Goal: Information Seeking & Learning: Learn about a topic

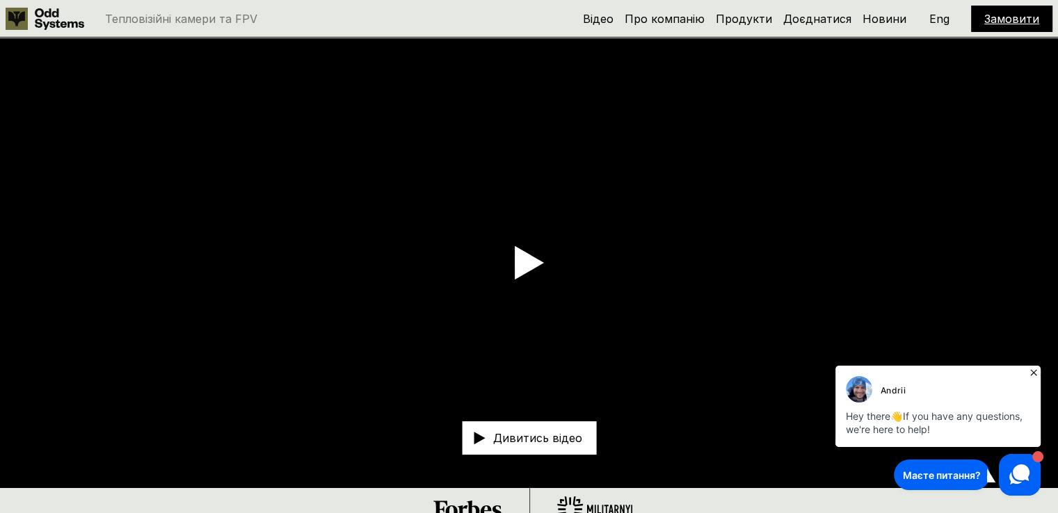
click at [1034, 375] on icon at bounding box center [1034, 373] width 14 height 14
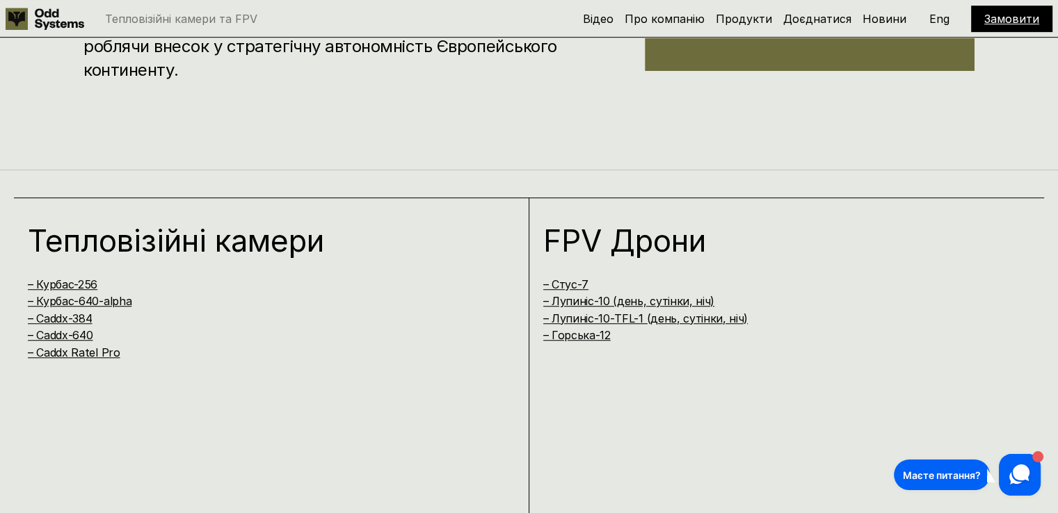
scroll to position [885, 0]
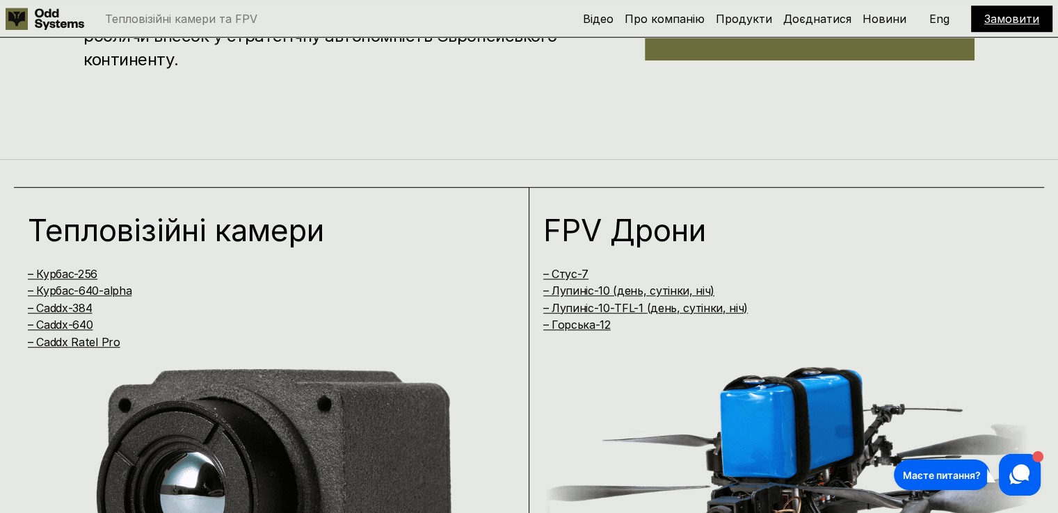
click at [938, 18] on p "Eng" at bounding box center [939, 18] width 20 height 11
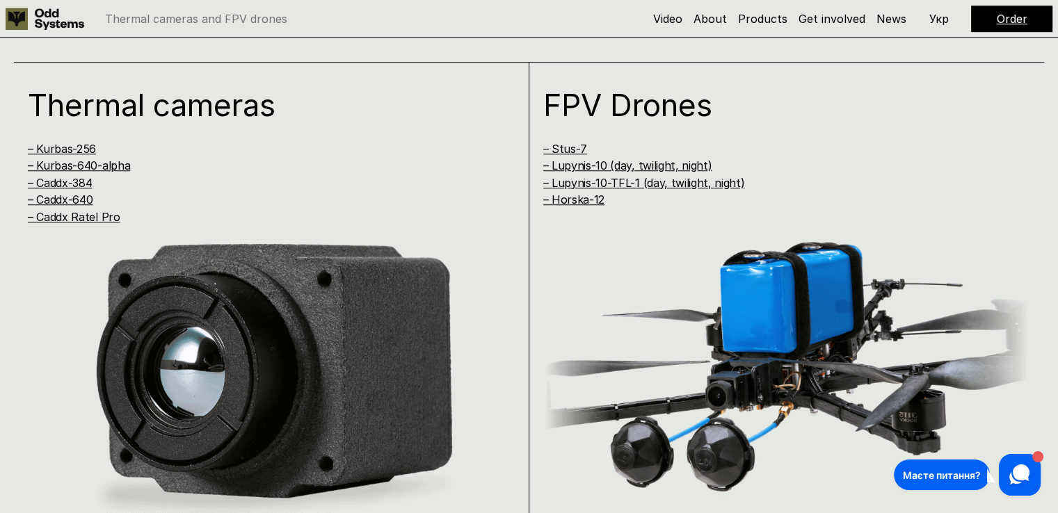
scroll to position [1099, 0]
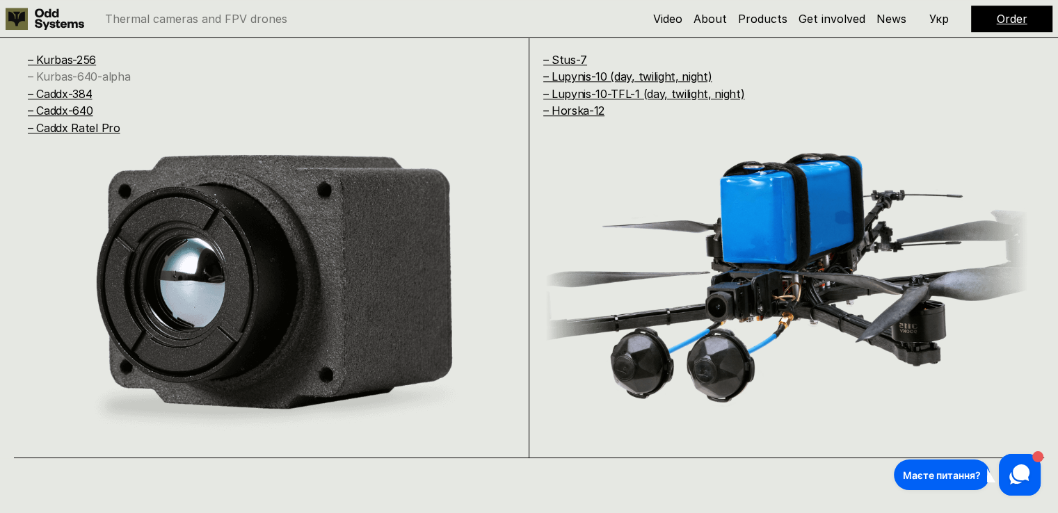
click at [83, 79] on link "– Kurbas-640-alpha" at bounding box center [79, 77] width 102 height 14
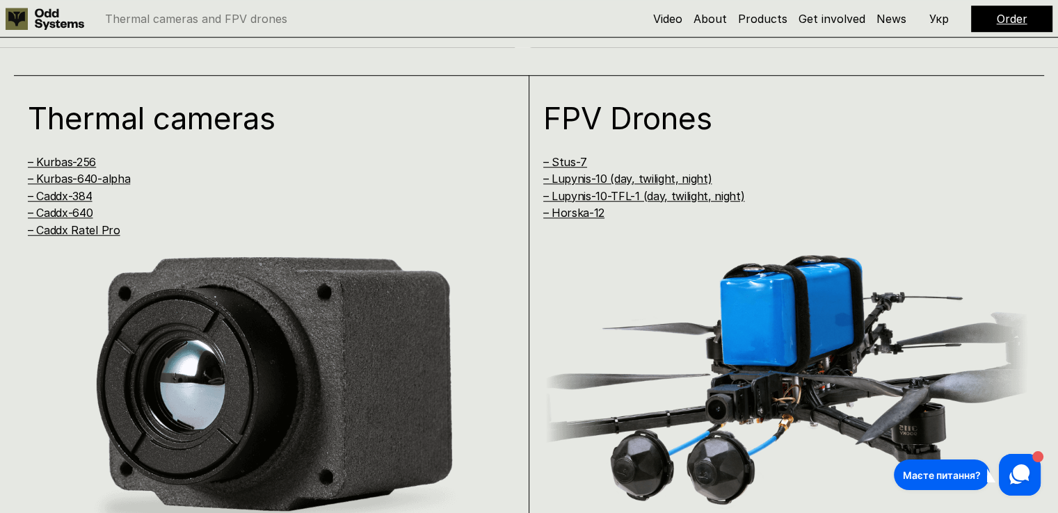
scroll to position [1009, 0]
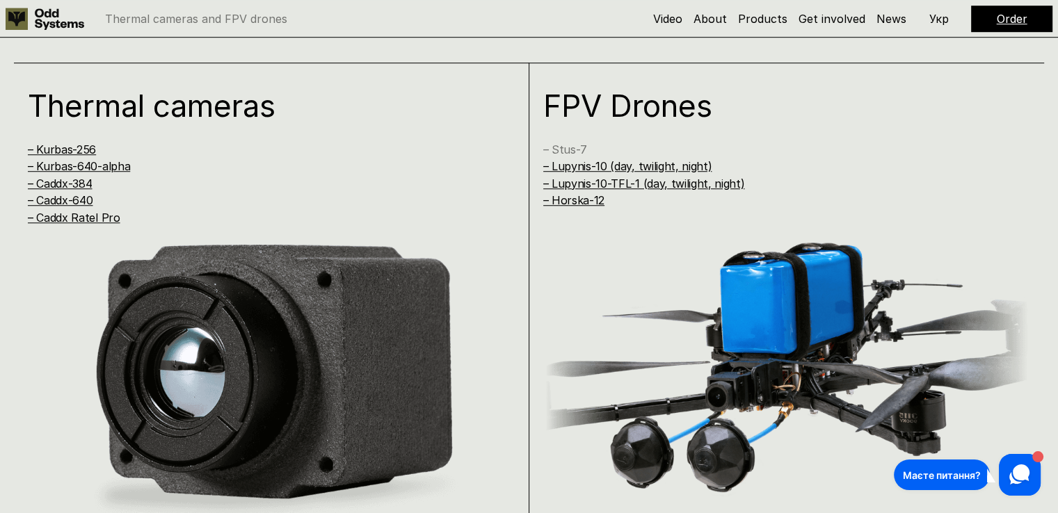
click at [581, 148] on link "– Stus-7" at bounding box center [565, 150] width 44 height 14
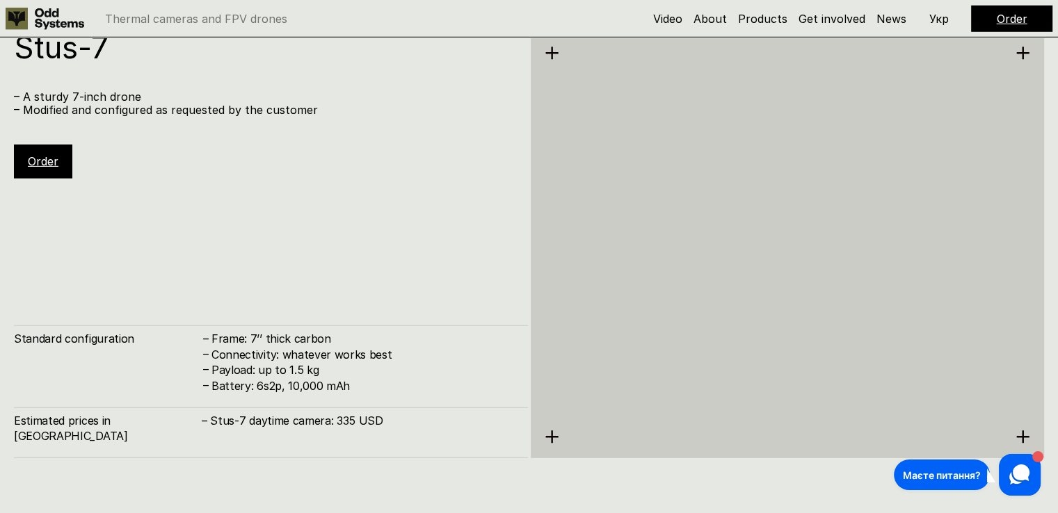
scroll to position [4147, 0]
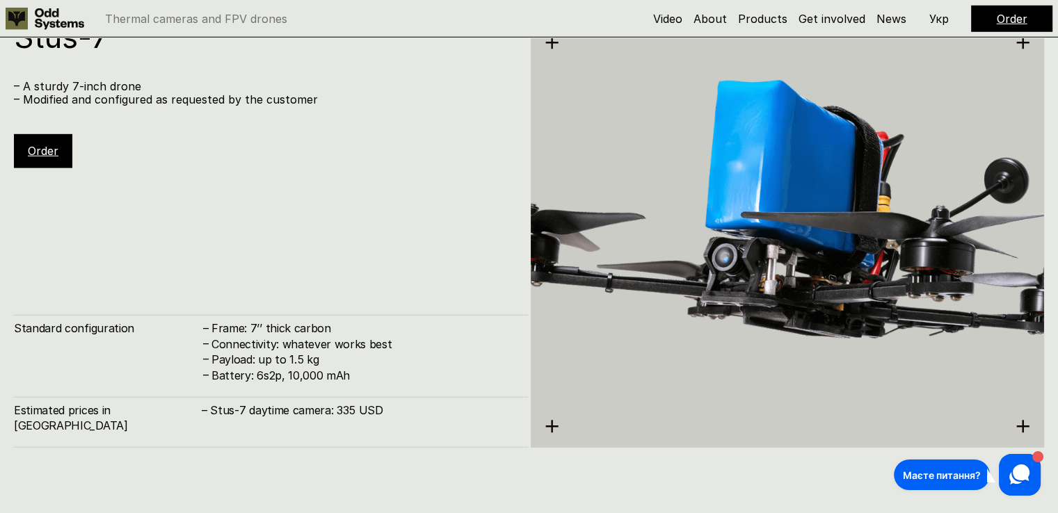
click at [383, 433] on div "Estimated prices in [GEOGRAPHIC_DATA] – Stus-7 daytime camera: 335 USD" at bounding box center [271, 422] width 514 height 51
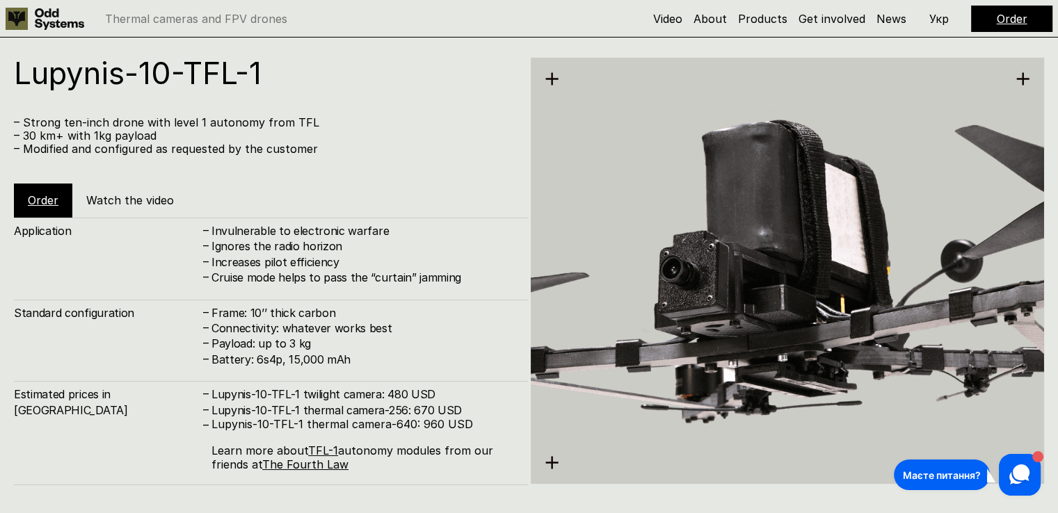
scroll to position [5151, 0]
